Goal: Task Accomplishment & Management: Manage account settings

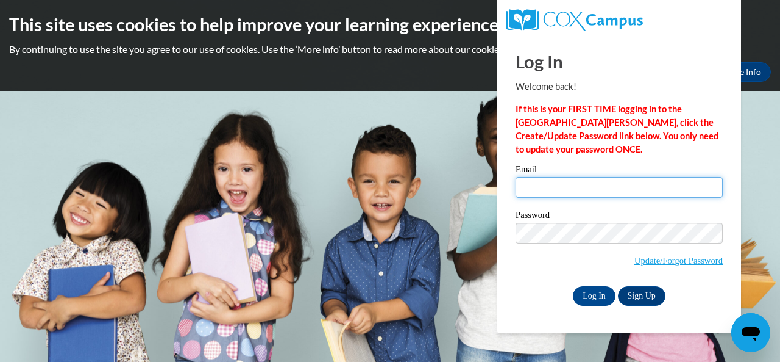
click at [543, 190] on input "Email" at bounding box center [619, 187] width 207 height 21
type input "[EMAIL_ADDRESS][DOMAIN_NAME]"
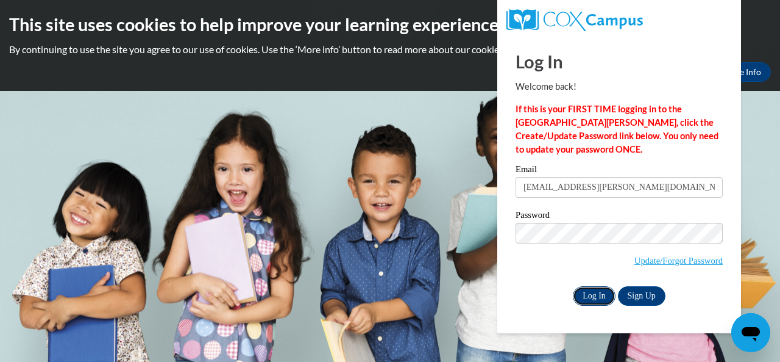
click at [596, 293] on input "Log In" at bounding box center [594, 296] width 43 height 20
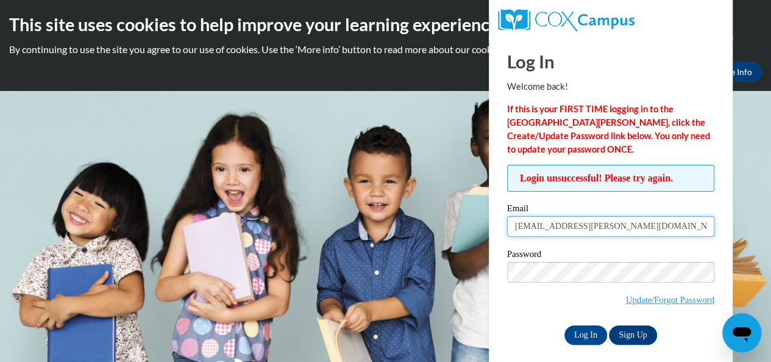
click at [610, 229] on input "[EMAIL_ADDRESS][DOMAIN_NAME]" at bounding box center [610, 226] width 207 height 21
drag, startPoint x: 649, startPoint y: 225, endPoint x: 512, endPoint y: 232, distance: 137.3
click at [512, 232] on input "[EMAIL_ADDRESS][DOMAIN_NAME]" at bounding box center [610, 226] width 207 height 21
type input "butlernu@yahoo.com"
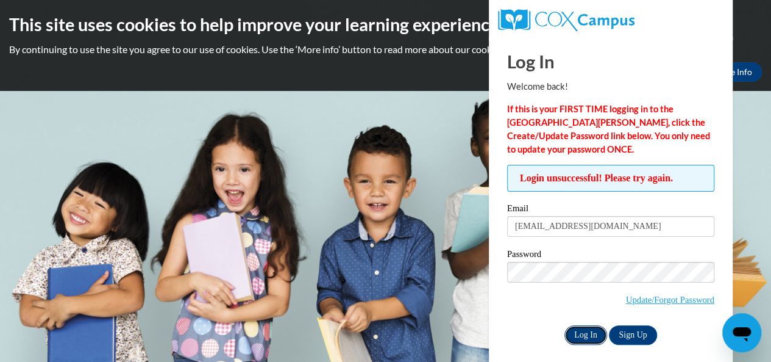
click at [582, 331] on input "Log In" at bounding box center [586, 335] width 43 height 20
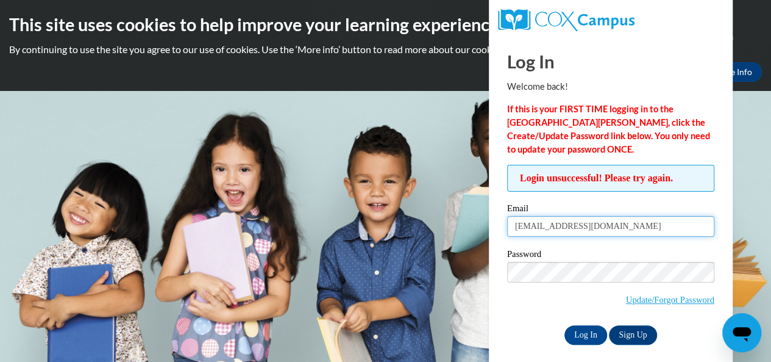
drag, startPoint x: 620, startPoint y: 228, endPoint x: 503, endPoint y: 233, distance: 117.2
click at [503, 233] on div "Login unsuccessful! Please try again. Please enter your email! Please enter you…" at bounding box center [611, 254] width 226 height 179
type input "[EMAIL_ADDRESS][PERSON_NAME][DOMAIN_NAME]"
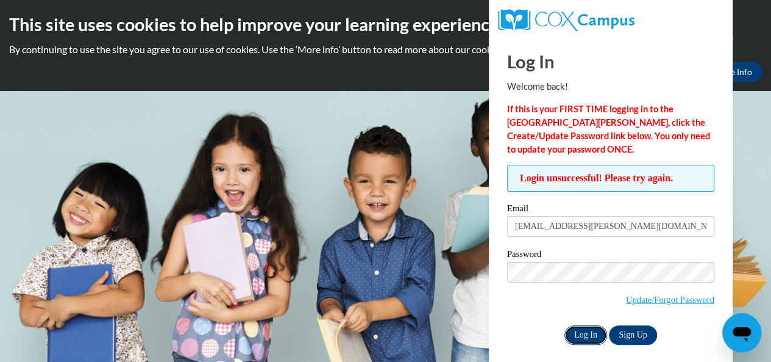
click at [583, 336] on input "Log In" at bounding box center [586, 335] width 43 height 20
click at [745, 135] on body "This site uses cookies to help improve your learning experience. By continuing …" at bounding box center [385, 181] width 771 height 362
click at [632, 296] on link "Update/Forgot Password" at bounding box center [670, 299] width 88 height 10
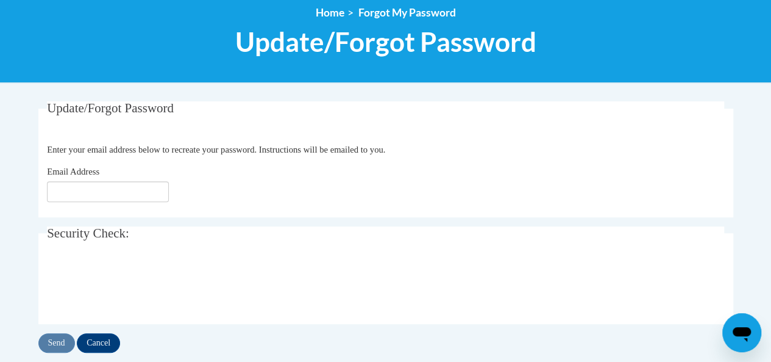
scroll to position [244, 0]
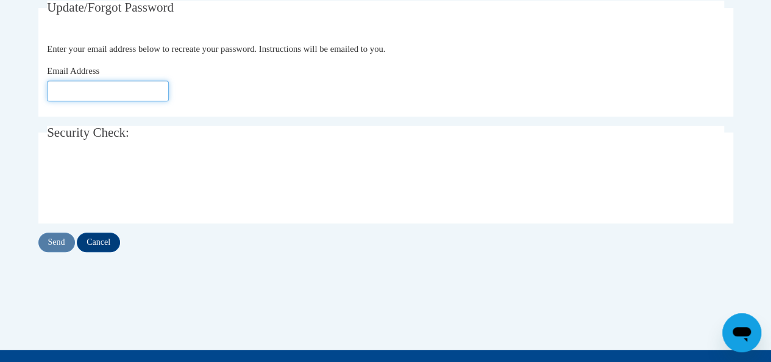
click at [127, 85] on input "Email Address" at bounding box center [108, 90] width 122 height 21
type input "Nucian.Butler@atlanta.k12.ga.us"
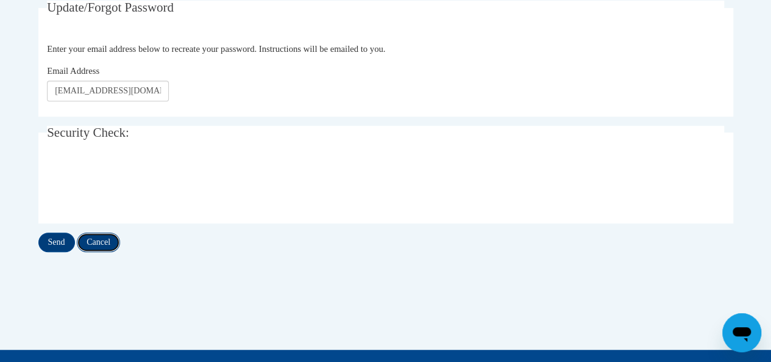
click at [119, 238] on input "Cancel" at bounding box center [98, 242] width 43 height 20
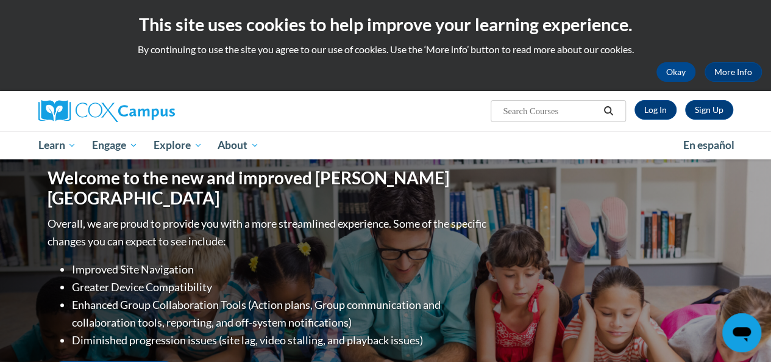
click at [55, 241] on div "Overall, we are proud to provide you with a more streamlined experience. Some o…" at bounding box center [269, 305] width 442 height 180
drag, startPoint x: 656, startPoint y: 110, endPoint x: 647, endPoint y: 97, distance: 16.2
click at [656, 110] on link "Log In" at bounding box center [656, 110] width 42 height 20
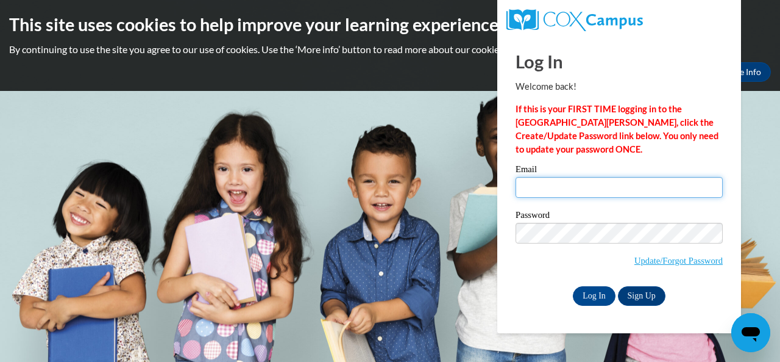
click at [552, 184] on input "Email" at bounding box center [619, 187] width 207 height 21
type input "Nucian.Butler@atlanta.k12.ga.us"
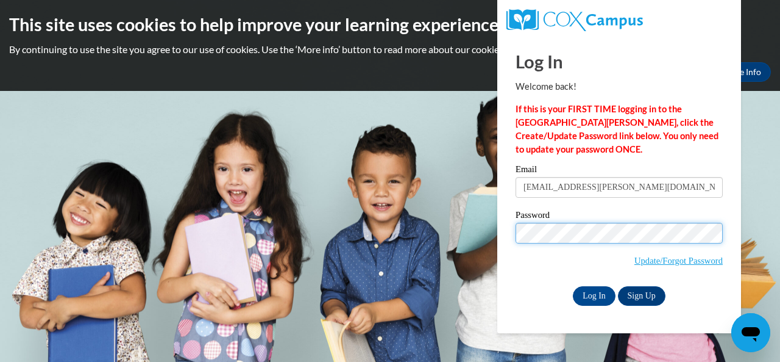
click at [573, 286] on input "Log In" at bounding box center [594, 296] width 43 height 20
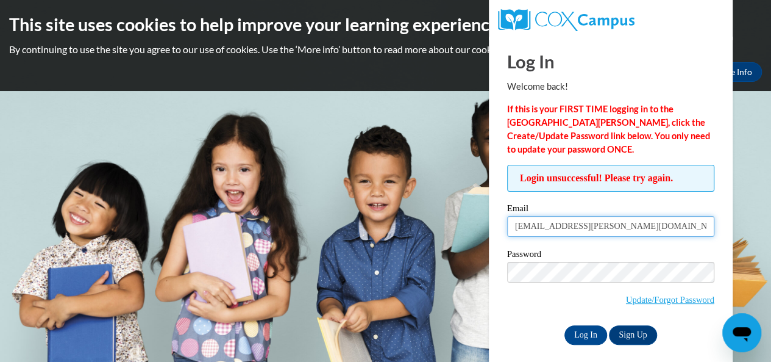
click at [643, 232] on input "Nucian.Butler@atlanta.k12.ga.us" at bounding box center [610, 226] width 207 height 21
drag, startPoint x: 643, startPoint y: 232, endPoint x: 493, endPoint y: 246, distance: 150.6
click at [493, 246] on div "Log In Welcome back! If this is your FIRST TIME logging in to the NEW Cox Campu…" at bounding box center [611, 204] width 262 height 335
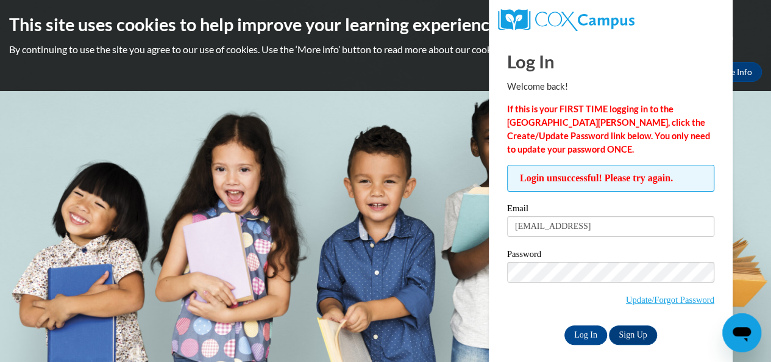
click at [588, 260] on label "Password" at bounding box center [610, 255] width 207 height 12
click at [610, 228] on input "butlernu@yahoo.comCC4" at bounding box center [610, 226] width 207 height 21
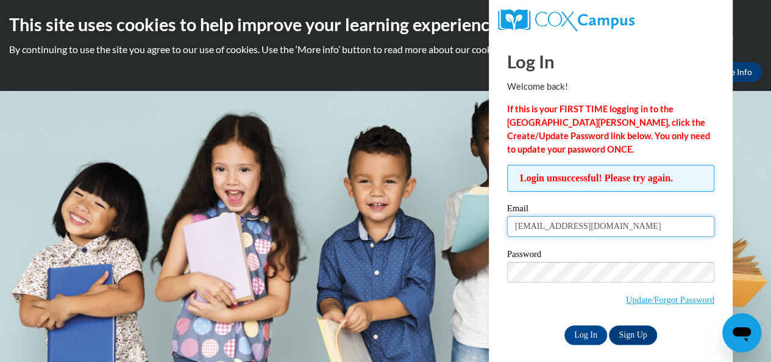
type input "butlernu@yahoo.com"
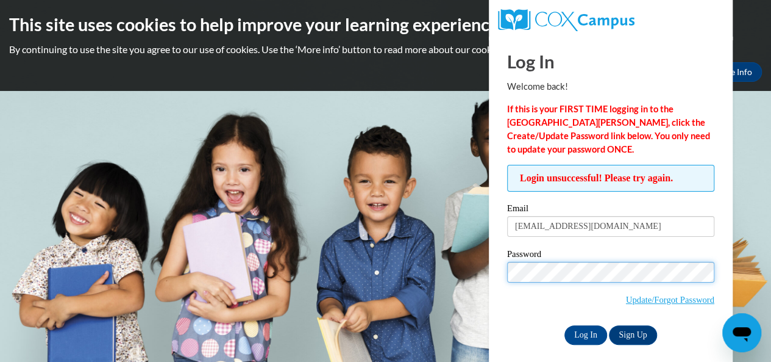
click at [565, 325] on input "Log In" at bounding box center [586, 335] width 43 height 20
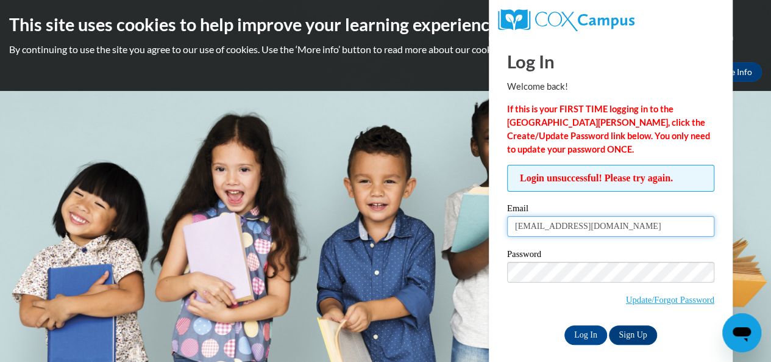
click at [605, 217] on input "butlernu@yahoo.com" at bounding box center [610, 226] width 207 height 21
drag, startPoint x: 607, startPoint y: 231, endPoint x: 497, endPoint y: 233, distance: 109.8
click at [498, 233] on div "Login unsuccessful! Please try again. Please enter your email! Please enter you…" at bounding box center [611, 254] width 226 height 179
type input "nucian.butler@students.cau.edu"
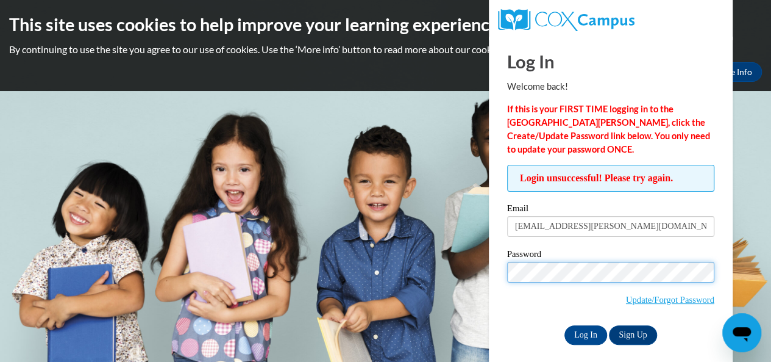
click at [565, 325] on input "Log In" at bounding box center [586, 335] width 43 height 20
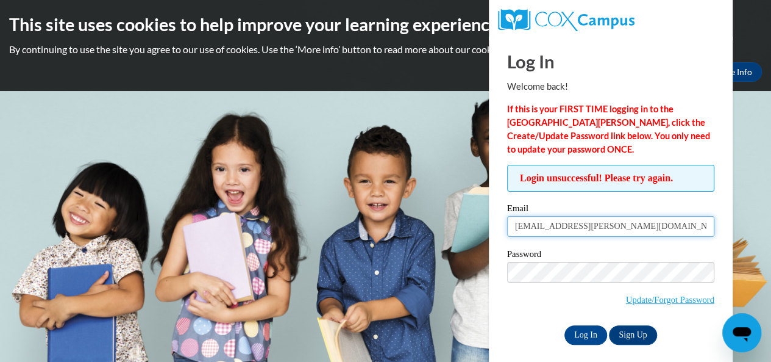
drag, startPoint x: 638, startPoint y: 224, endPoint x: 493, endPoint y: 223, distance: 145.7
click at [493, 223] on div "Log In Welcome back! If this is your FIRST TIME logging in to the NEW Cox Campu…" at bounding box center [611, 204] width 262 height 335
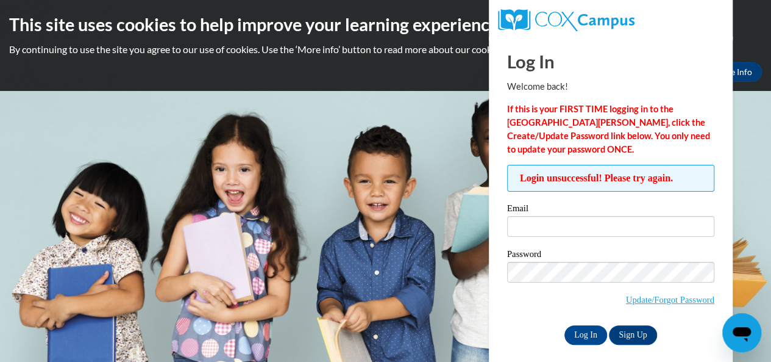
click at [469, 157] on body "This site uses cookies to help improve your learning experience. By continuing …" at bounding box center [385, 181] width 771 height 362
click at [751, 163] on body "This site uses cookies to help improve your learning experience. By continuing …" at bounding box center [385, 181] width 771 height 362
click at [745, 73] on link "More Info" at bounding box center [733, 72] width 57 height 20
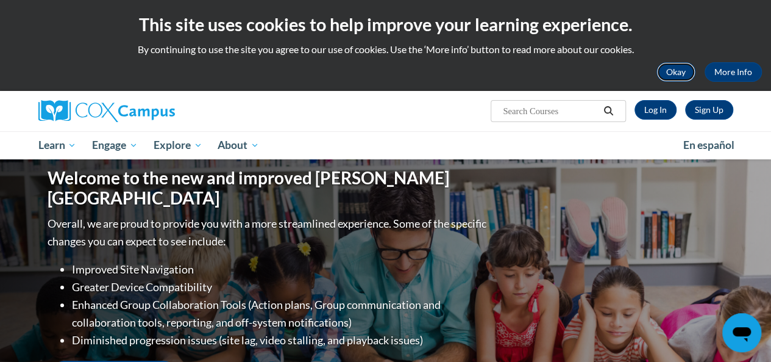
click at [682, 70] on button "Okay" at bounding box center [676, 72] width 39 height 20
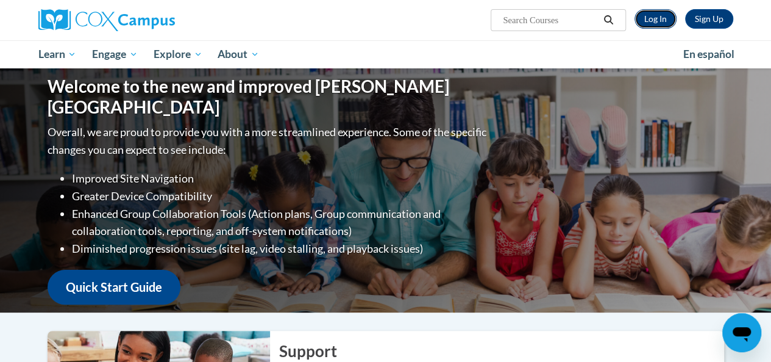
click at [661, 18] on link "Log In" at bounding box center [656, 19] width 42 height 20
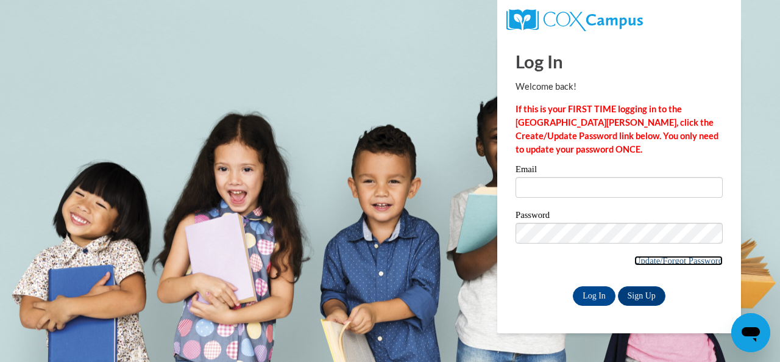
click at [667, 259] on link "Update/Forgot Password" at bounding box center [679, 260] width 88 height 10
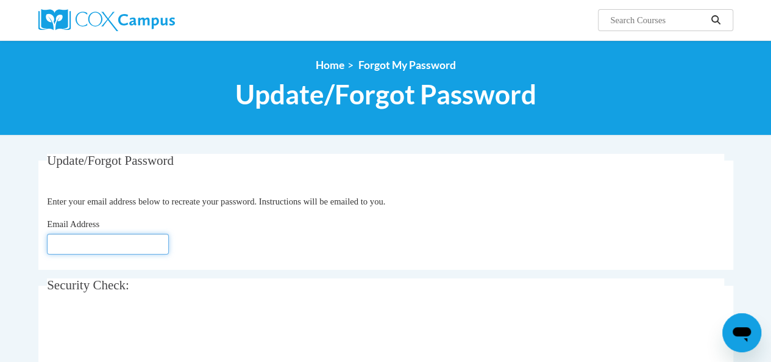
click at [86, 242] on input "Email Address" at bounding box center [108, 243] width 122 height 21
type input "[EMAIL_ADDRESS][DOMAIN_NAME]"
click at [412, 304] on fieldset "Security Check: Enter the security code + =" at bounding box center [385, 327] width 695 height 98
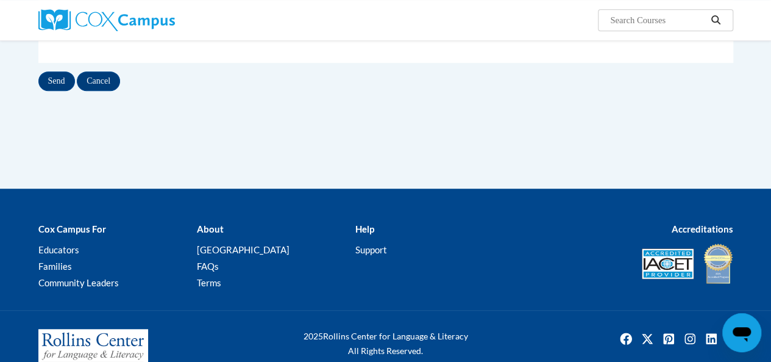
scroll to position [317, 0]
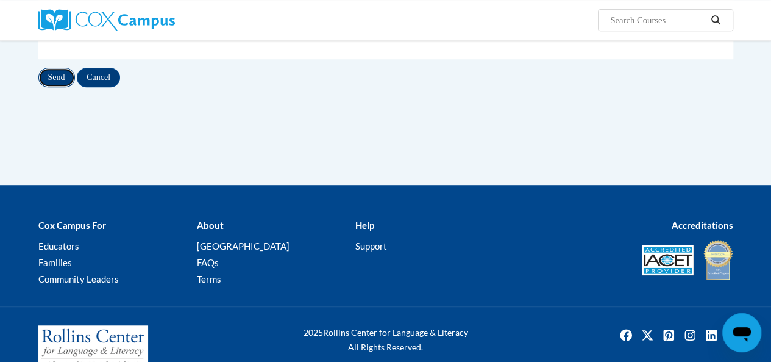
click at [59, 73] on input "Send" at bounding box center [56, 78] width 37 height 20
